Goal: Task Accomplishment & Management: Complete application form

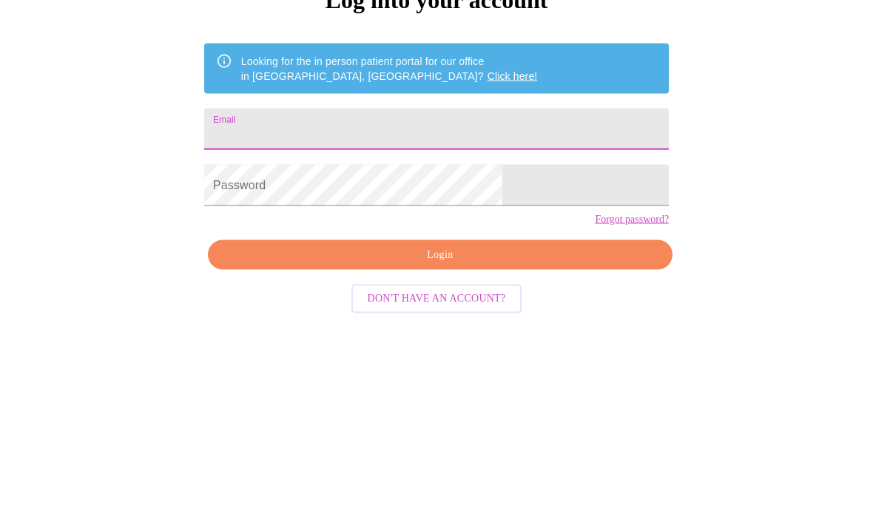
scroll to position [200, 0]
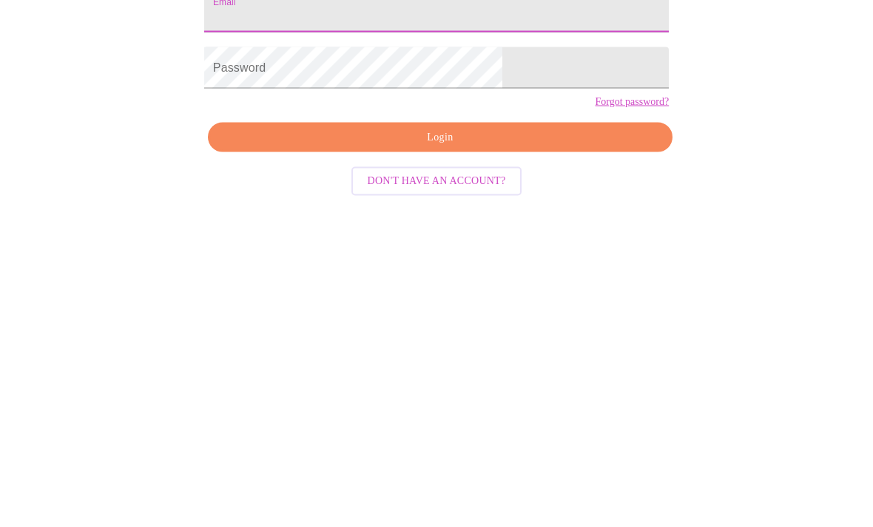
type input "[US_STATE][EMAIL_ADDRESS][PERSON_NAME][DOMAIN_NAME]"
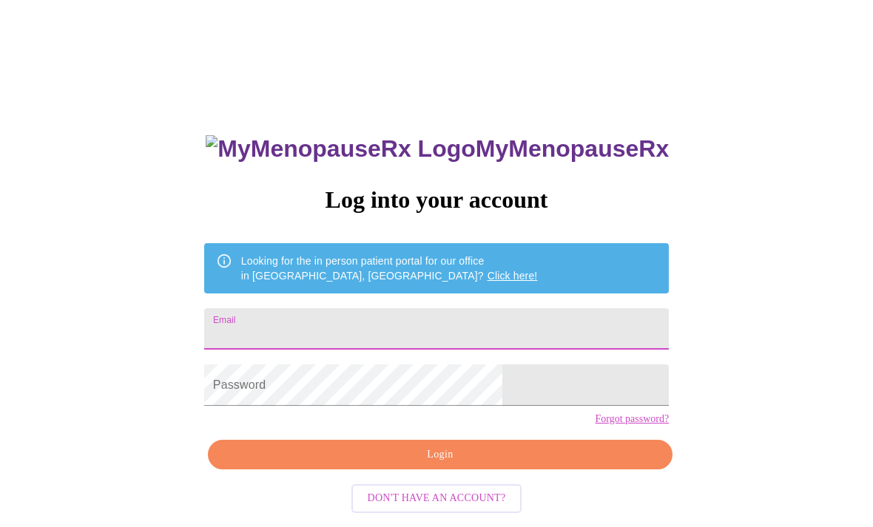
scroll to position [180, 0]
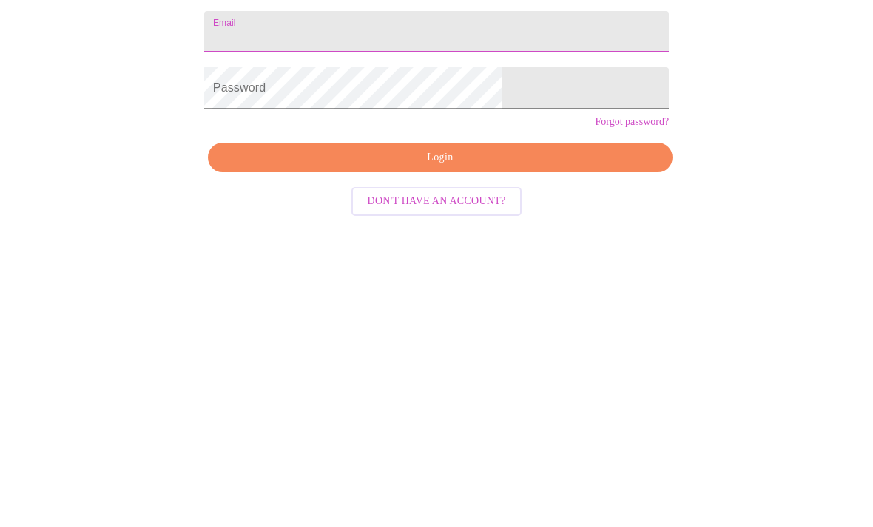
type input "[US_STATE][EMAIL_ADDRESS][PERSON_NAME][DOMAIN_NAME]"
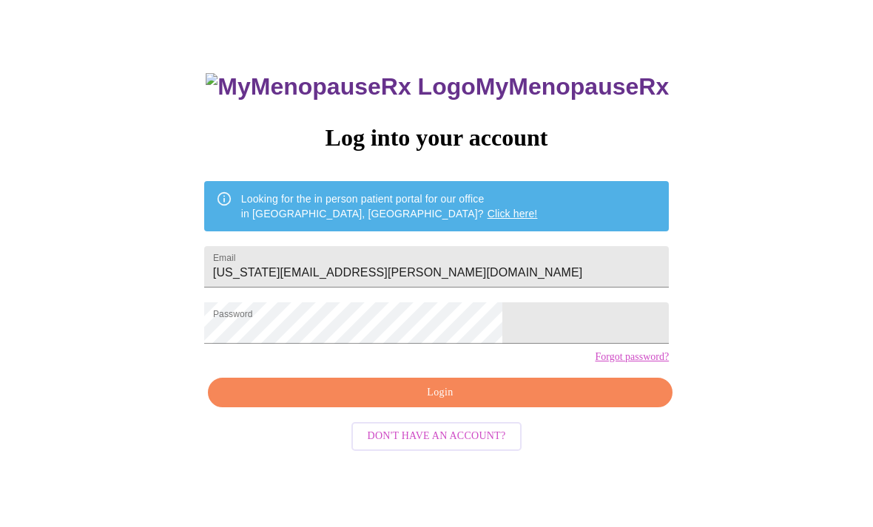
click at [459, 402] on span "Login" at bounding box center [440, 393] width 430 height 18
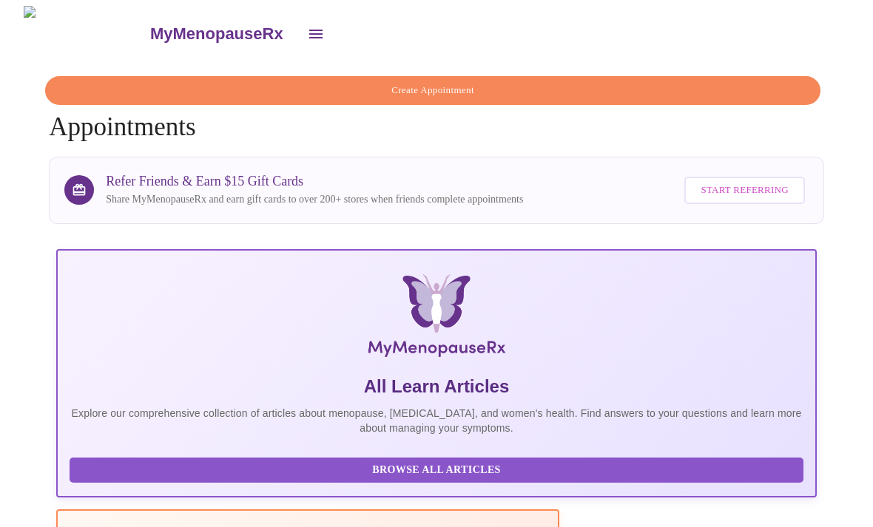
click at [307, 29] on icon "open drawer" at bounding box center [316, 34] width 18 height 18
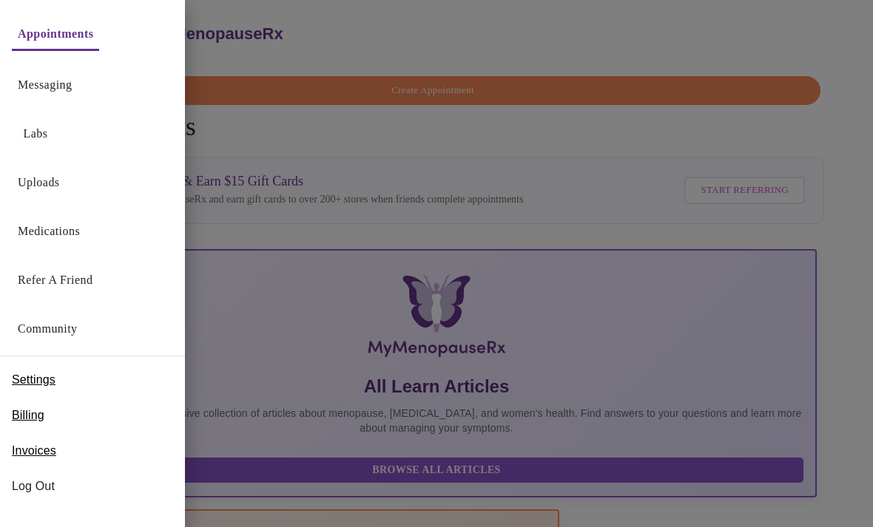
click at [60, 84] on link "Messaging" at bounding box center [45, 85] width 54 height 21
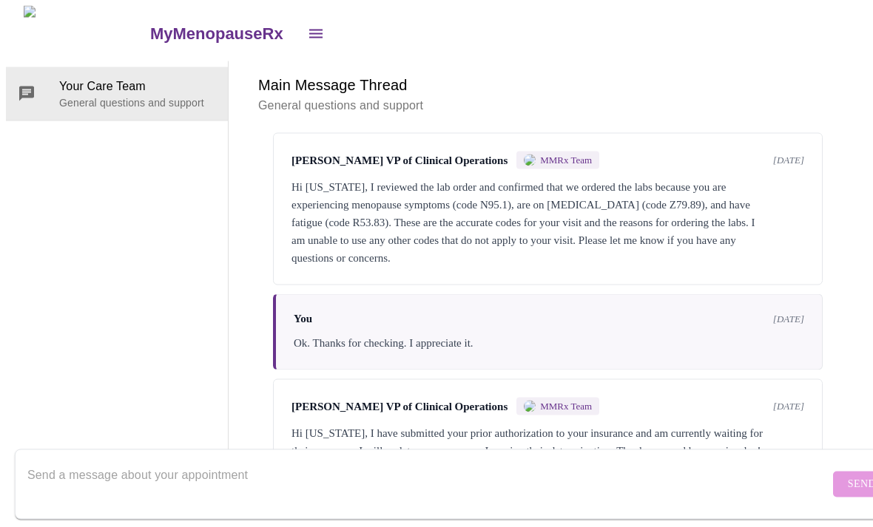
scroll to position [55, 0]
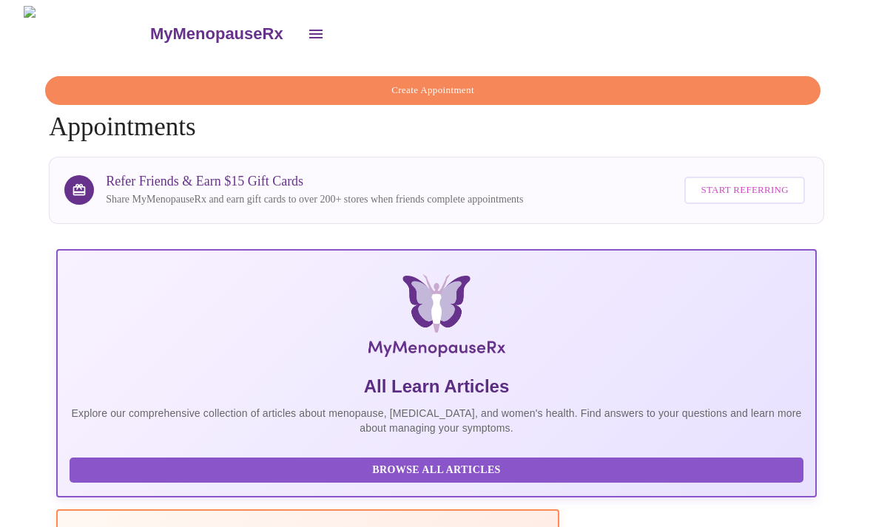
click at [307, 25] on icon "open drawer" at bounding box center [316, 34] width 18 height 18
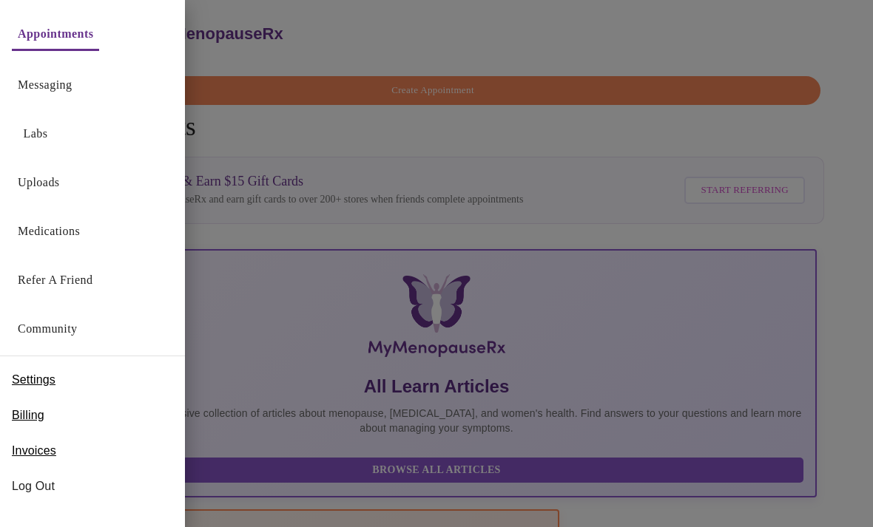
click at [50, 177] on link "Uploads" at bounding box center [39, 182] width 42 height 21
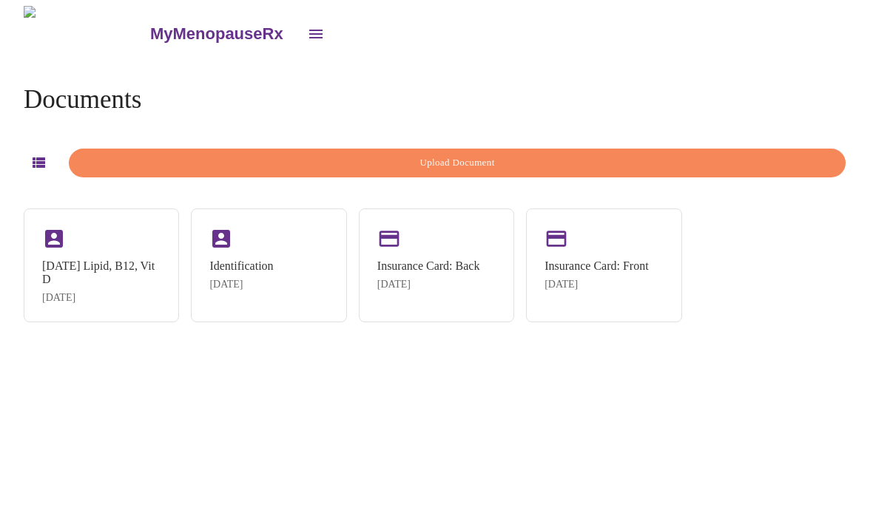
click at [41, 161] on icon "button" at bounding box center [39, 163] width 18 height 18
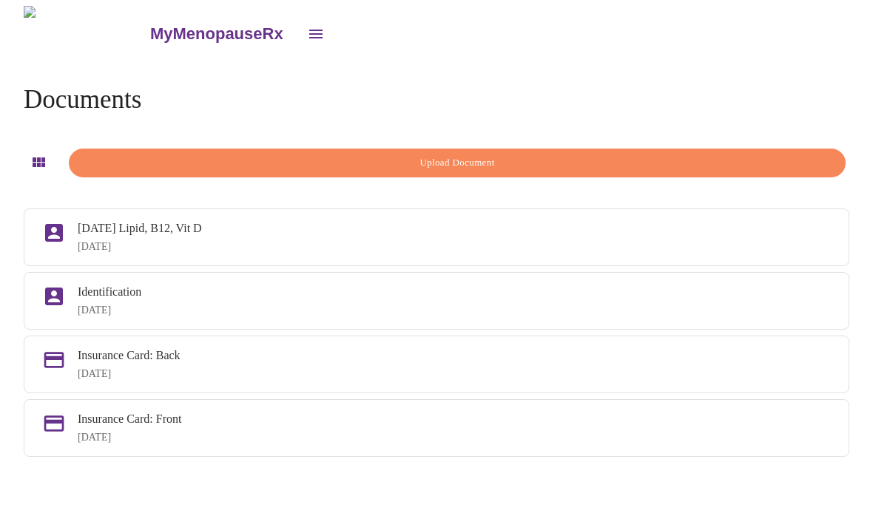
click at [465, 157] on span "Upload Document" at bounding box center [457, 163] width 742 height 17
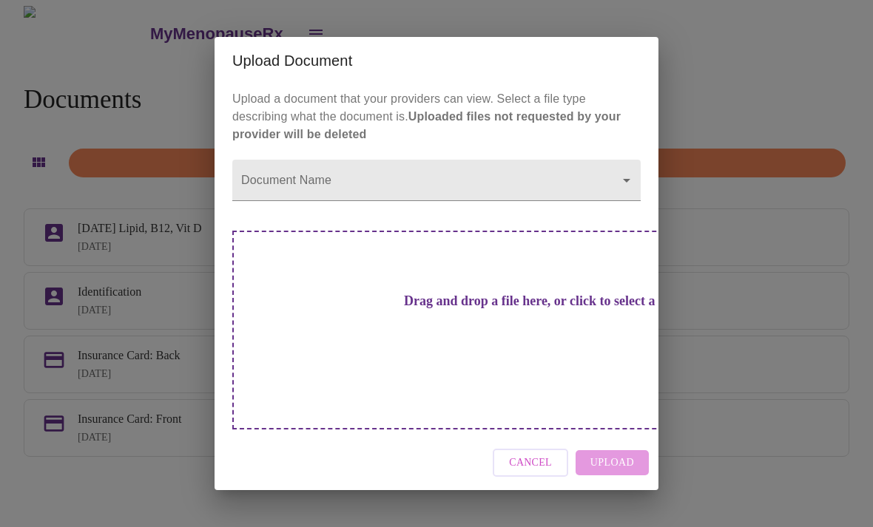
click at [454, 309] on h3 "Drag and drop a file here, or click to select a file" at bounding box center [540, 302] width 408 height 16
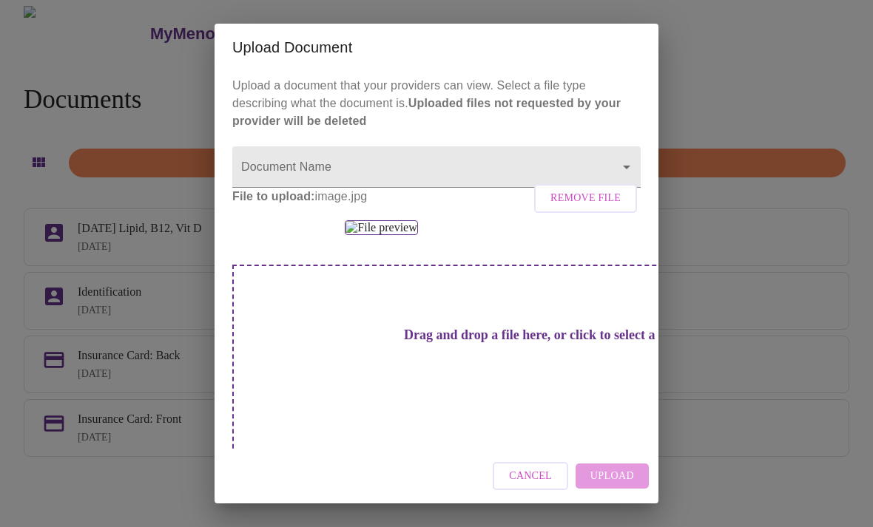
click at [312, 171] on body "MyMenopauseRx Documents Upload Document [DATE] Lipid, B12, Vit D [DATE] Identif…" at bounding box center [436, 269] width 861 height 527
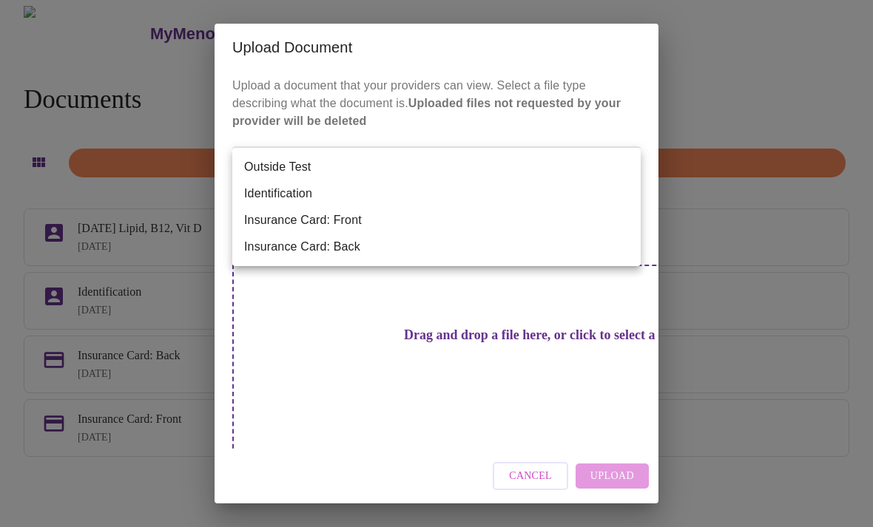
click at [331, 217] on li "Insurance Card: Front" at bounding box center [436, 220] width 408 height 27
type input "Insurance Card: Front"
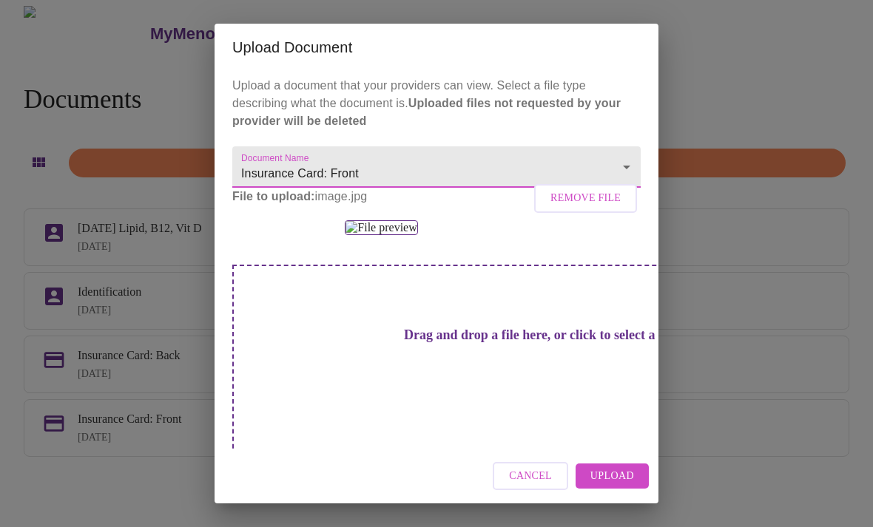
click at [619, 472] on span "Upload" at bounding box center [612, 476] width 44 height 18
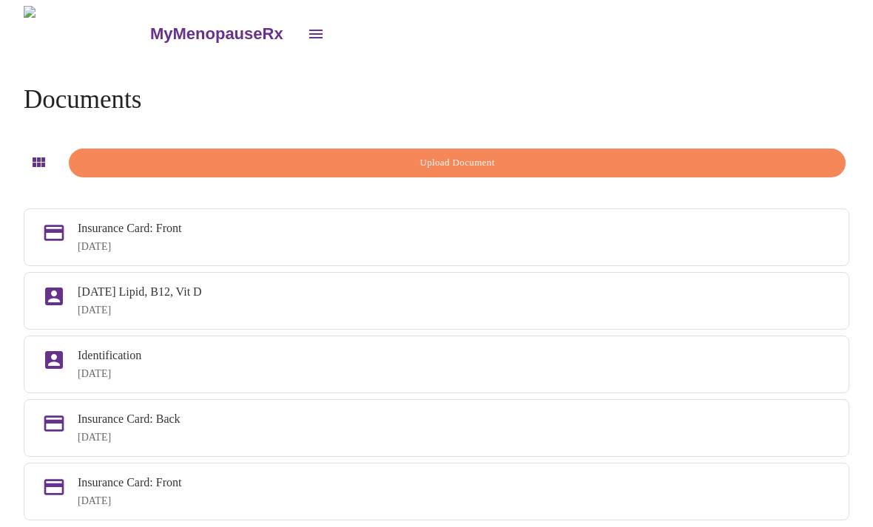
click at [479, 165] on span "Upload Document" at bounding box center [457, 163] width 742 height 17
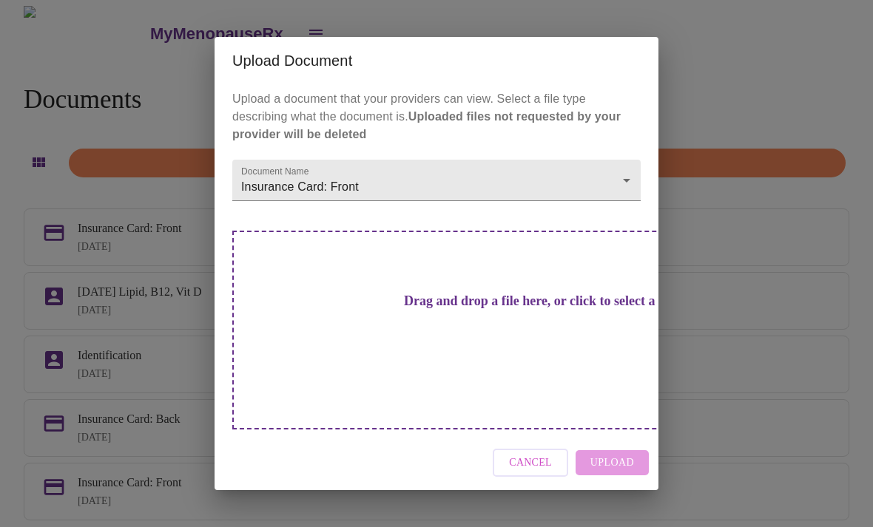
click at [623, 203] on body "MyMenopauseRx Documents Upload Document Insurance Card: Front [DATE] [DATE] Lip…" at bounding box center [436, 275] width 861 height 538
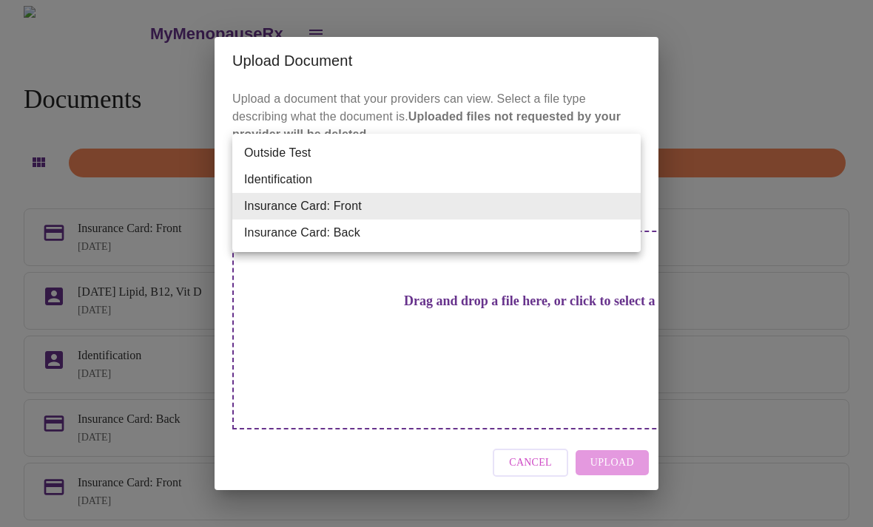
click at [345, 235] on li "Insurance Card: Back" at bounding box center [436, 233] width 408 height 27
type input "Insurance Card: Back"
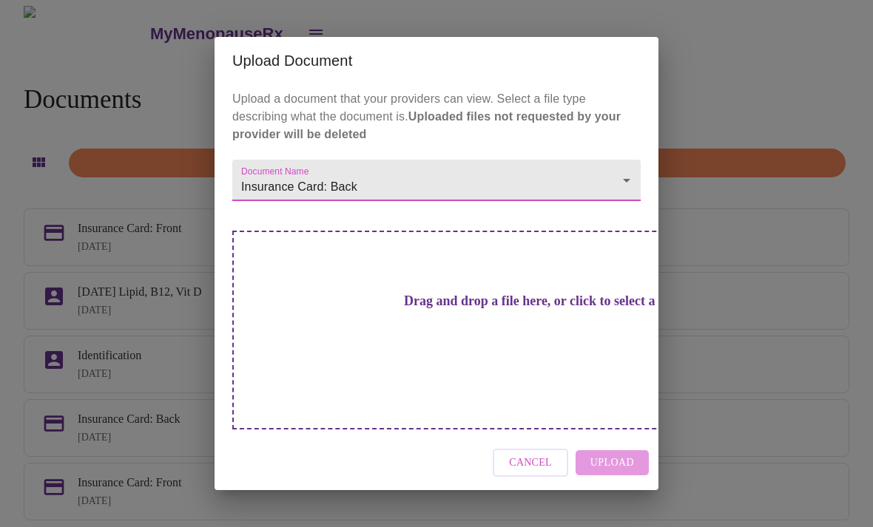
click at [475, 309] on h3 "Drag and drop a file here, or click to select a file" at bounding box center [540, 302] width 408 height 16
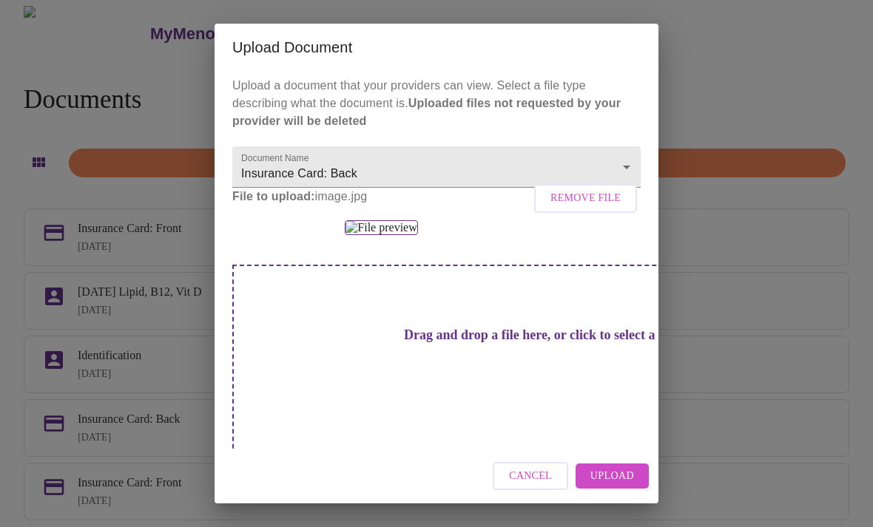
click at [615, 476] on span "Upload" at bounding box center [612, 476] width 44 height 18
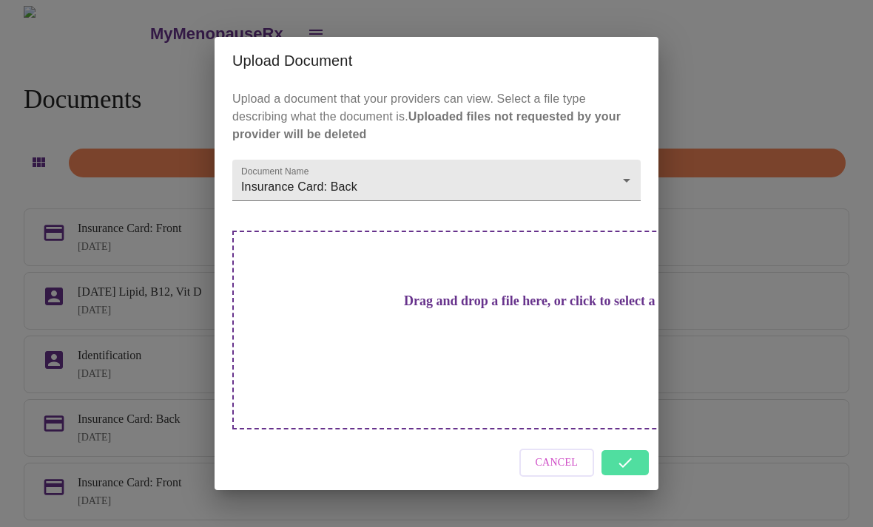
click at [544, 454] on span "Cancel" at bounding box center [556, 463] width 43 height 18
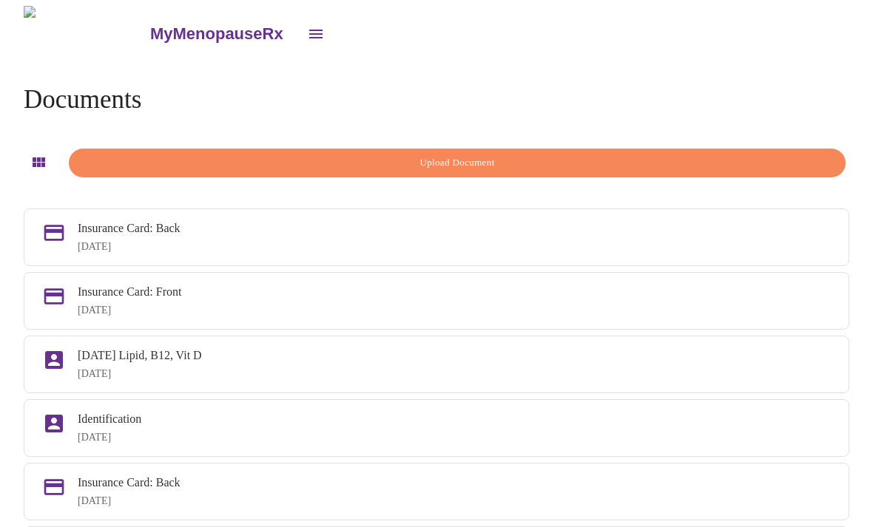
click at [309, 30] on icon "open drawer" at bounding box center [315, 34] width 13 height 9
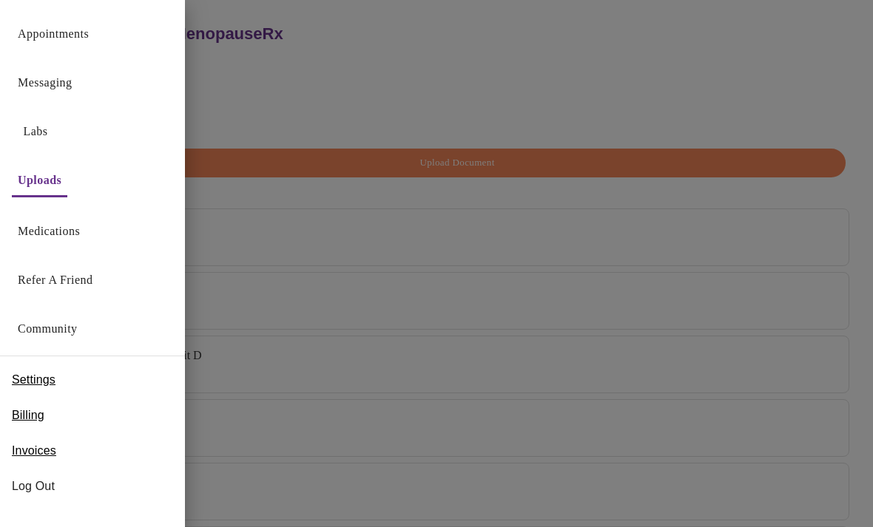
click at [57, 78] on link "Messaging" at bounding box center [45, 82] width 54 height 21
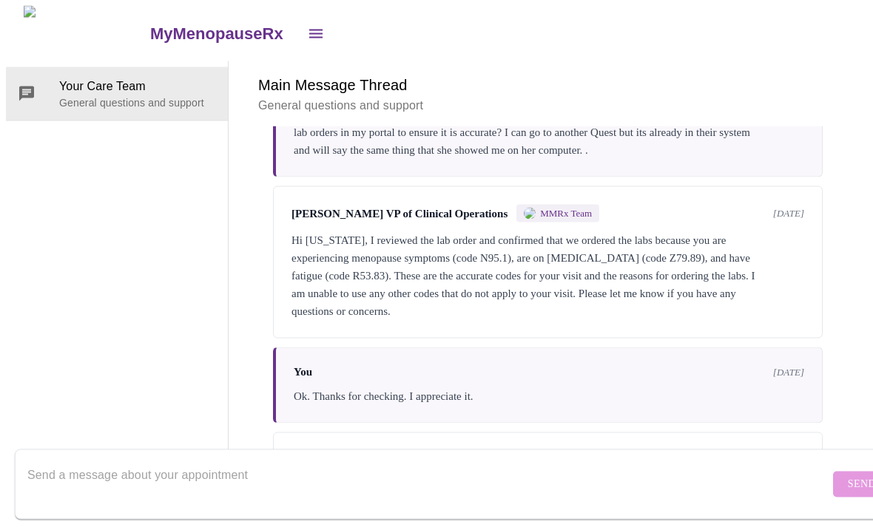
scroll to position [478, 0]
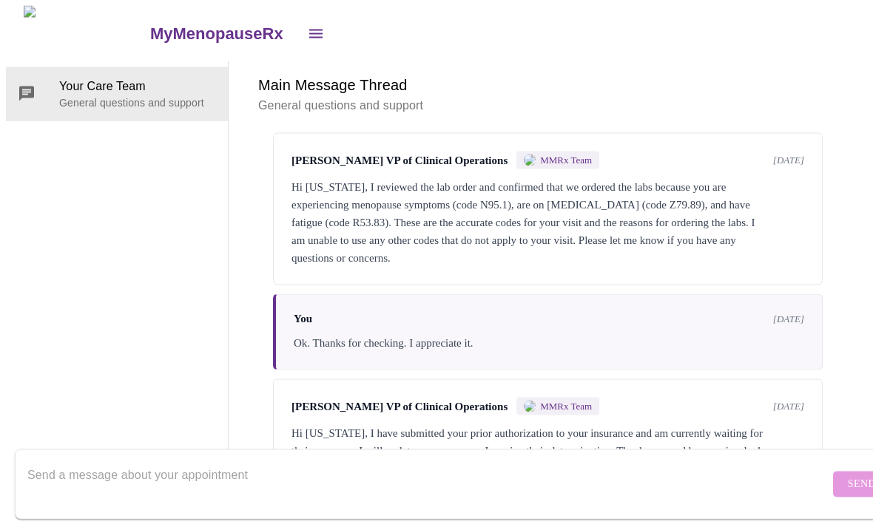
click at [124, 465] on textarea "Send a message about your appointment" at bounding box center [428, 484] width 802 height 47
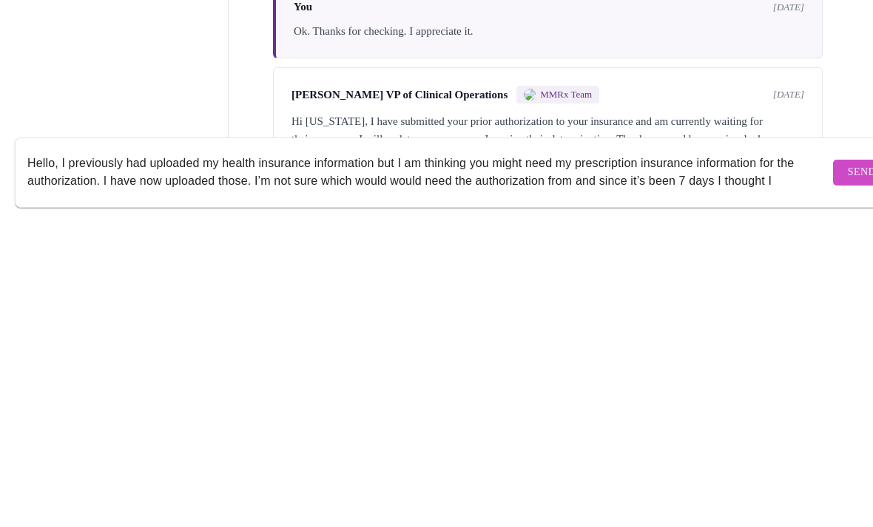
scroll to position [10, 0]
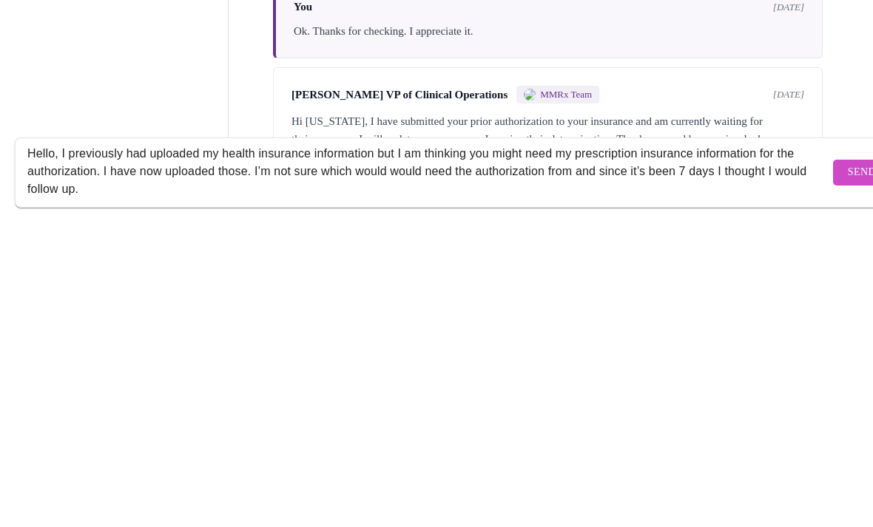
click at [419, 461] on textarea "Hello, I previously had uploaded my health insurance information but I am think…" at bounding box center [428, 484] width 802 height 47
click at [458, 461] on textarea "Hello, I previously had uploaded my health insurance information but I am think…" at bounding box center [428, 484] width 802 height 47
click at [600, 461] on textarea "Hello, I previously had uploaded my health insurance information but I am think…" at bounding box center [428, 484] width 802 height 47
type textarea "Hello, I previously had uploaded my health insurance information but I am think…"
click at [847, 476] on span "Send" at bounding box center [861, 485] width 28 height 18
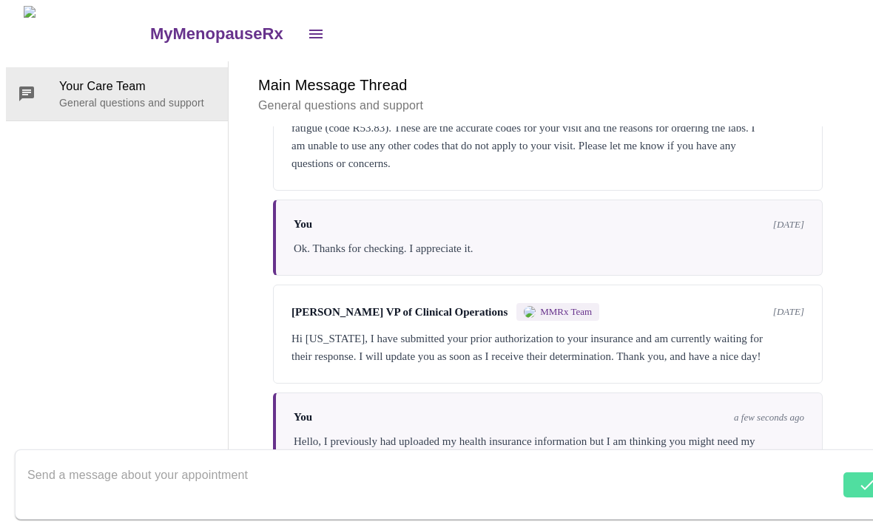
scroll to position [620, 0]
